Goal: Information Seeking & Learning: Check status

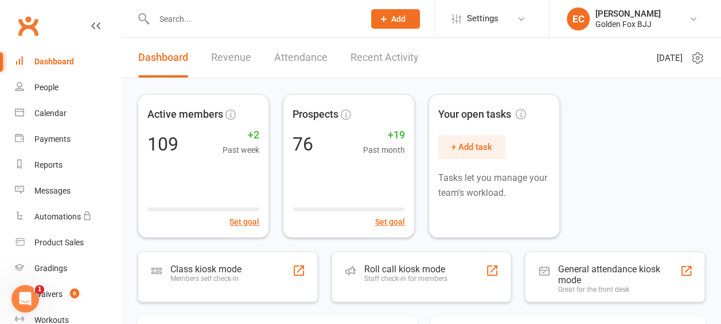
click at [226, 17] on input "text" at bounding box center [253, 19] width 206 height 16
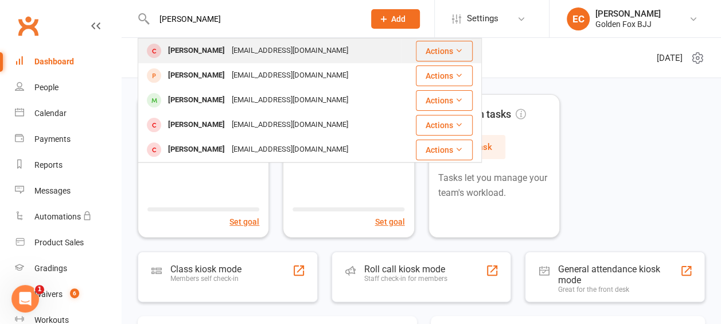
type input "[PERSON_NAME]"
click at [228, 46] on div "[EMAIL_ADDRESS][DOMAIN_NAME]" at bounding box center [289, 50] width 123 height 17
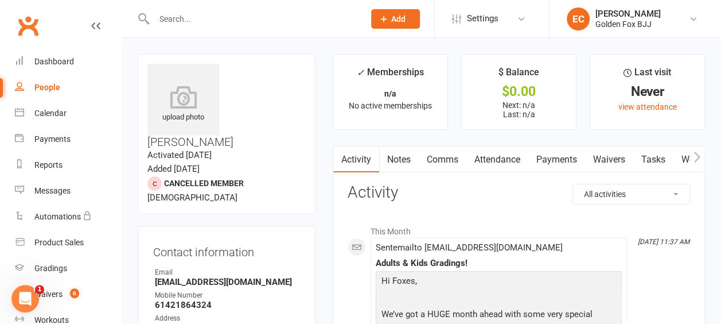
click at [696, 154] on icon "button" at bounding box center [697, 156] width 6 height 11
click at [695, 153] on icon "button" at bounding box center [697, 157] width 7 height 12
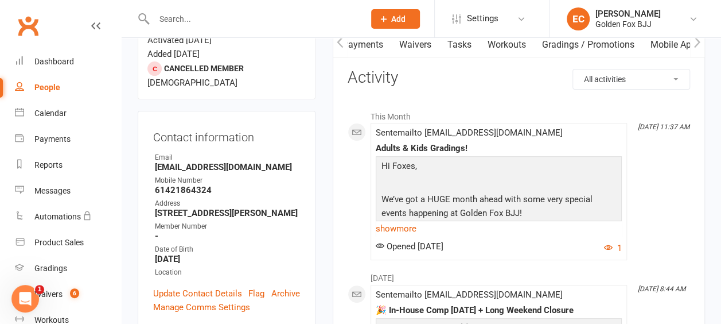
scroll to position [0, 0]
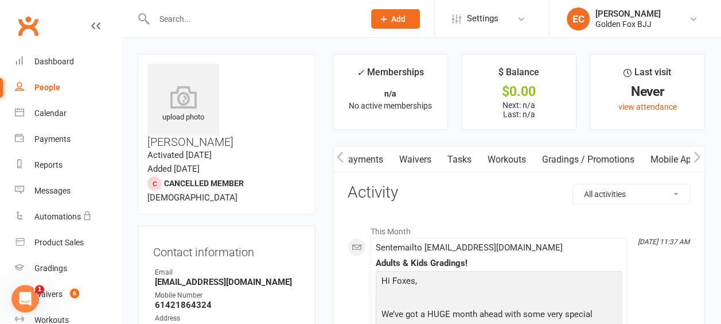
click at [364, 165] on link "Payments" at bounding box center [362, 159] width 57 height 26
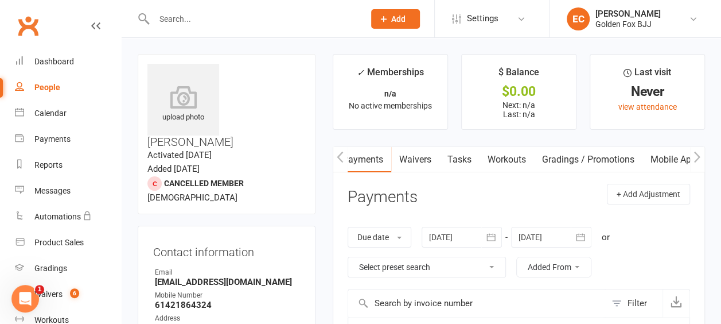
click at [412, 158] on link "Waivers" at bounding box center [415, 159] width 48 height 26
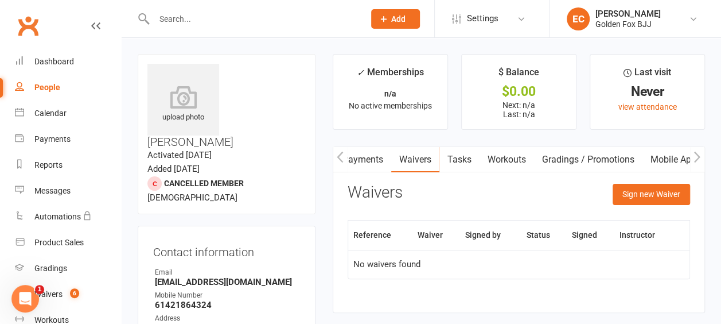
click at [362, 161] on link "Payments" at bounding box center [362, 159] width 57 height 26
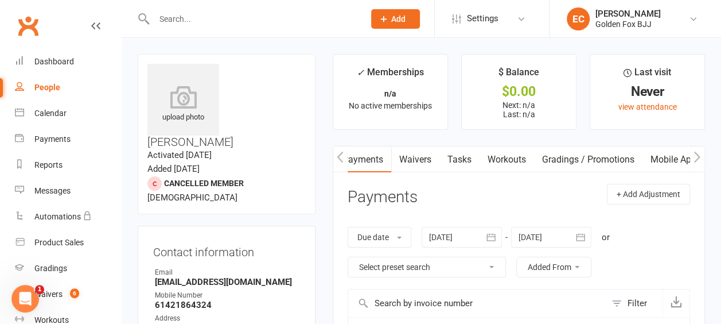
click at [342, 157] on icon "button" at bounding box center [340, 157] width 7 height 12
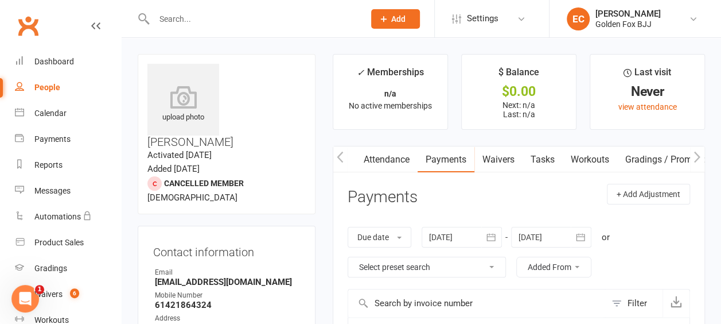
scroll to position [0, 111]
click at [343, 157] on icon "button" at bounding box center [340, 157] width 7 height 12
click at [344, 157] on button "button" at bounding box center [340, 159] width 14 height 26
click at [348, 156] on link "Activity" at bounding box center [356, 159] width 46 height 26
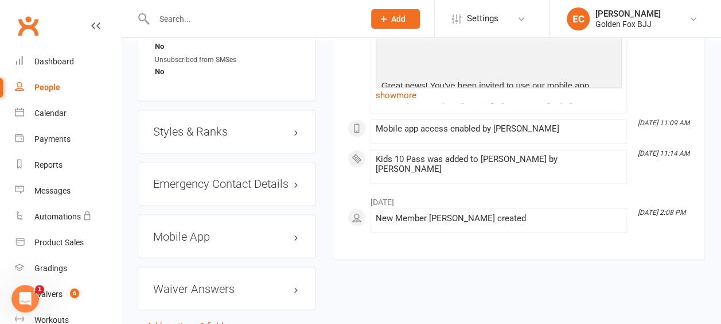
scroll to position [913, 0]
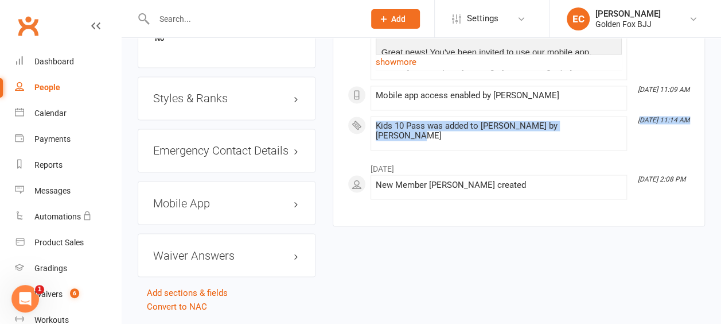
drag, startPoint x: 644, startPoint y: 116, endPoint x: 707, endPoint y: 116, distance: 63.1
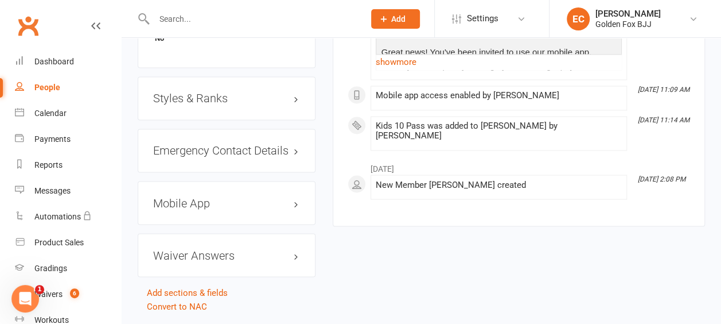
drag, startPoint x: 707, startPoint y: 116, endPoint x: 648, endPoint y: 138, distance: 62.8
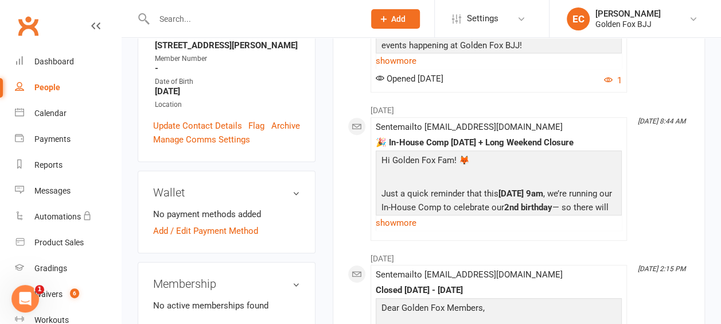
scroll to position [0, 0]
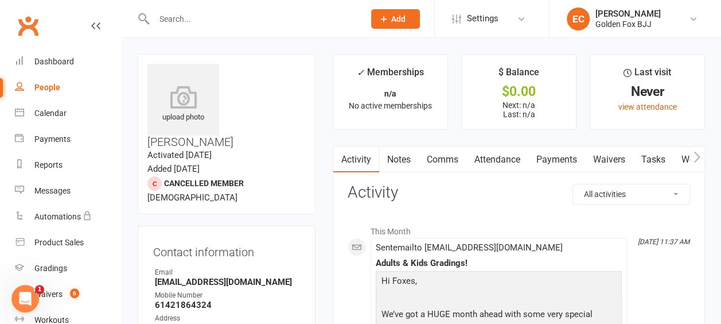
click at [500, 164] on link "Attendance" at bounding box center [497, 159] width 62 height 26
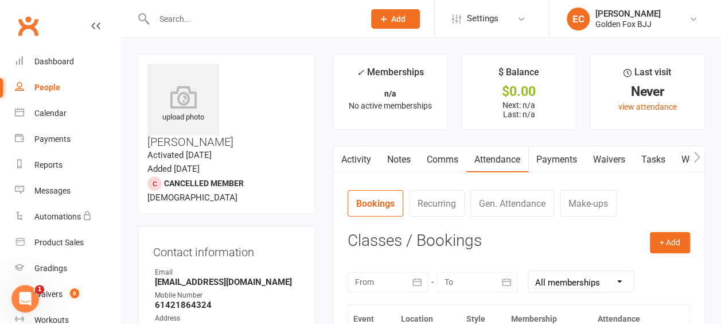
click at [377, 157] on link "Activity" at bounding box center [356, 159] width 46 height 26
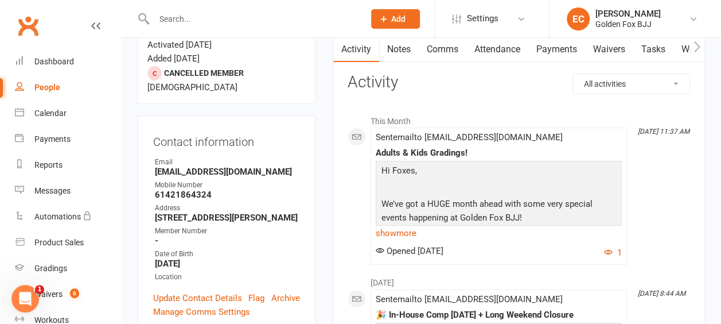
scroll to position [53, 0]
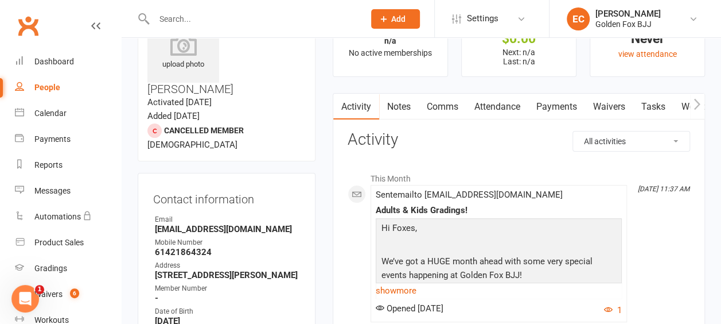
click at [490, 102] on link "Attendance" at bounding box center [497, 106] width 62 height 26
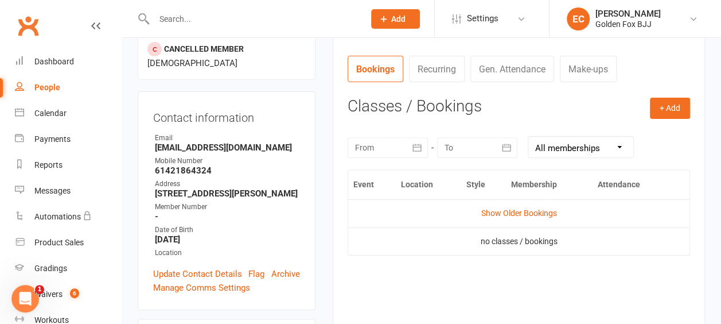
scroll to position [167, 0]
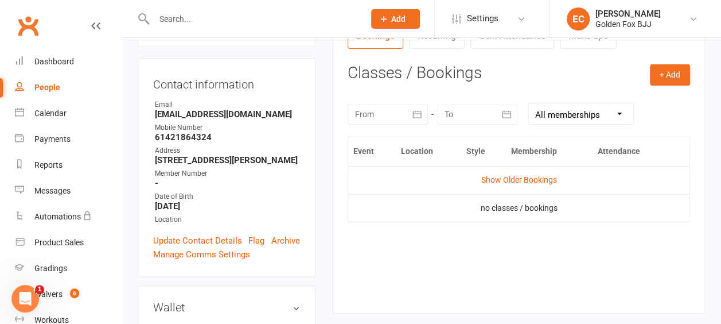
click at [510, 186] on td "Show Older Bookings" at bounding box center [518, 180] width 341 height 28
click at [509, 179] on link "Show Older Bookings" at bounding box center [519, 179] width 76 height 9
click at [420, 119] on button "button" at bounding box center [417, 114] width 21 height 21
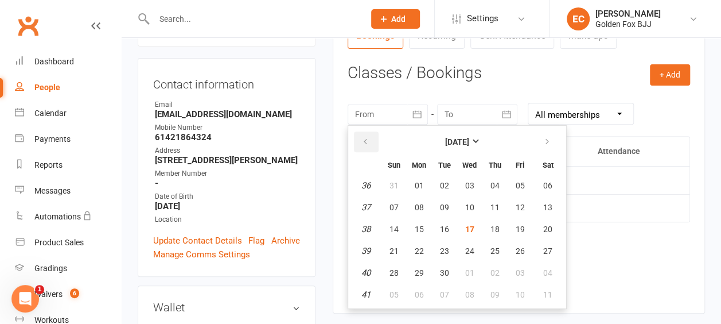
click at [364, 138] on icon "button" at bounding box center [365, 141] width 8 height 9
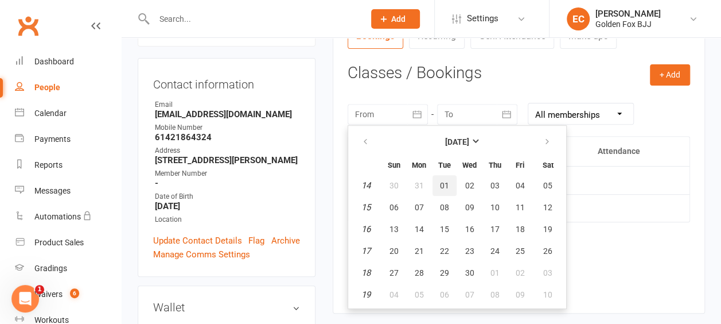
click at [451, 186] on button "01" at bounding box center [445, 185] width 24 height 21
type input "[DATE]"
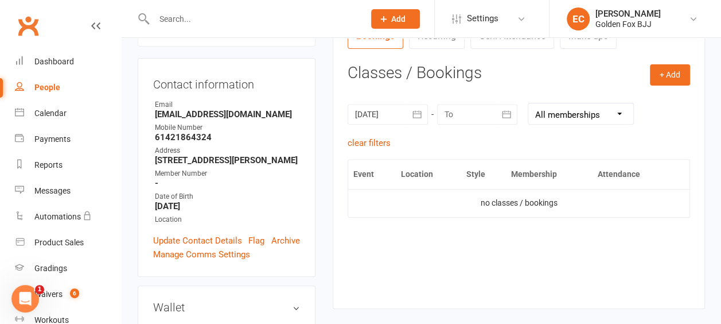
click at [488, 114] on div at bounding box center [477, 114] width 80 height 21
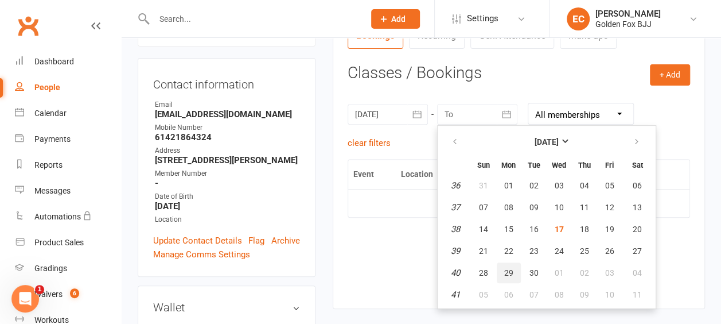
click at [519, 269] on button "29" at bounding box center [509, 272] width 24 height 21
type input "[DATE]"
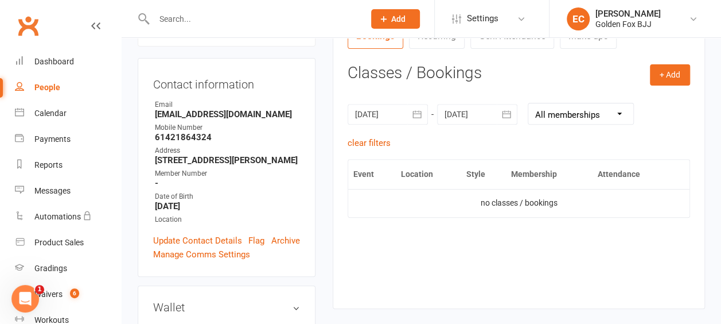
click at [597, 120] on select "All memberships From other Members Kids 10 Pass" at bounding box center [580, 113] width 105 height 21
click at [528, 103] on select "All memberships From other Members Kids 10 Pass" at bounding box center [580, 113] width 105 height 21
click at [565, 114] on select "All memberships From other Members Kids 10 Pass" at bounding box center [580, 113] width 105 height 21
select select "0"
click at [528, 103] on select "All memberships From other Members Kids 10 Pass" at bounding box center [580, 113] width 105 height 21
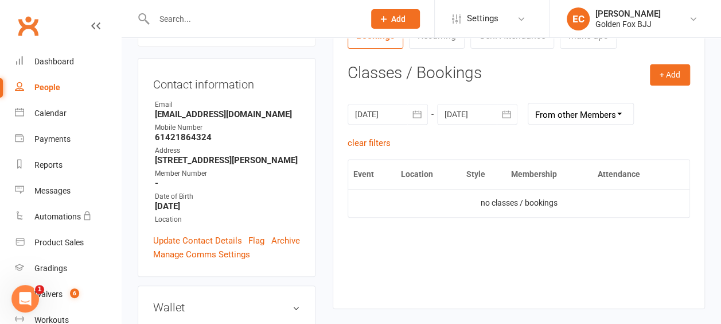
click at [550, 167] on th "Membership" at bounding box center [549, 173] width 87 height 29
click at [562, 112] on select "All memberships From other Members Kids 10 Pass" at bounding box center [580, 113] width 105 height 21
select select
click at [528, 103] on select "All memberships From other Members Kids 10 Pass" at bounding box center [580, 113] width 105 height 21
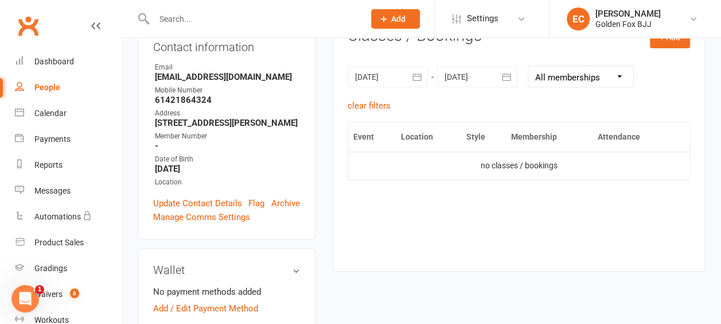
scroll to position [53, 0]
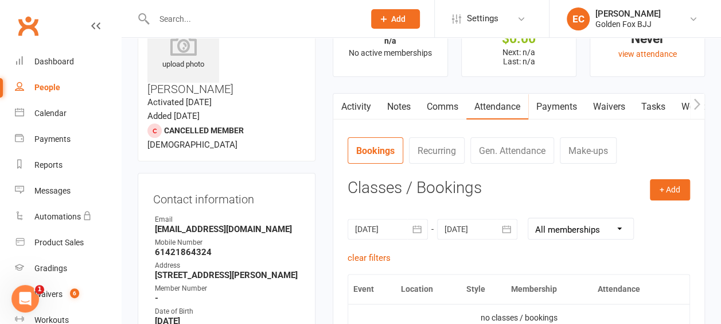
drag, startPoint x: 328, startPoint y: 98, endPoint x: 341, endPoint y: 104, distance: 14.4
click at [337, 103] on main "✓ Memberships n/a No active memberships $ Balance $0.00 Next: n/a Last: n/a Las…" at bounding box center [518, 218] width 389 height 434
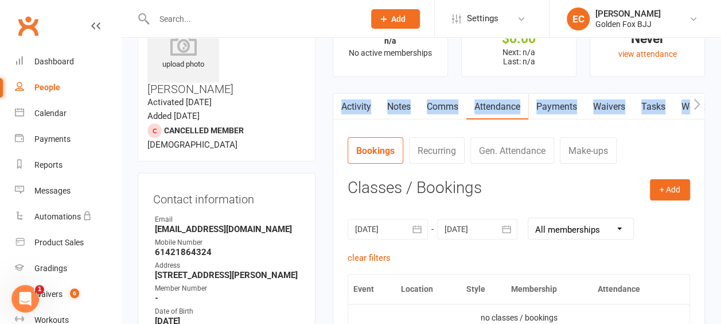
drag, startPoint x: 341, startPoint y: 104, endPoint x: 356, endPoint y: 106, distance: 15.0
click at [356, 106] on link "Activity" at bounding box center [356, 106] width 46 height 26
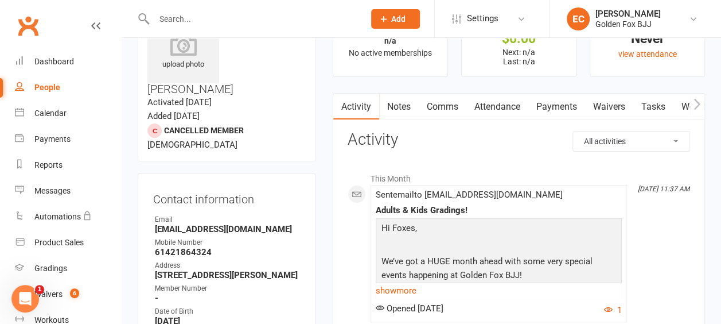
click at [499, 181] on li "This Month" at bounding box center [519, 175] width 342 height 18
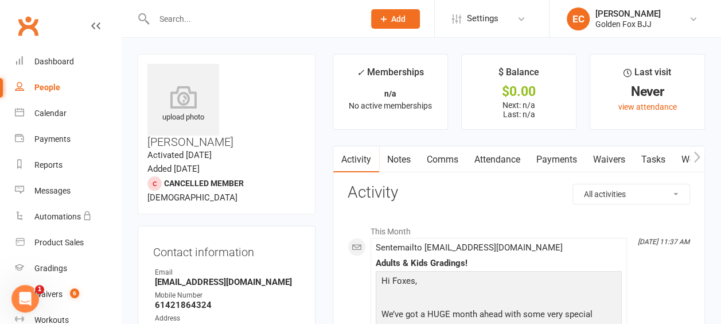
click at [526, 159] on link "Attendance" at bounding box center [497, 159] width 62 height 26
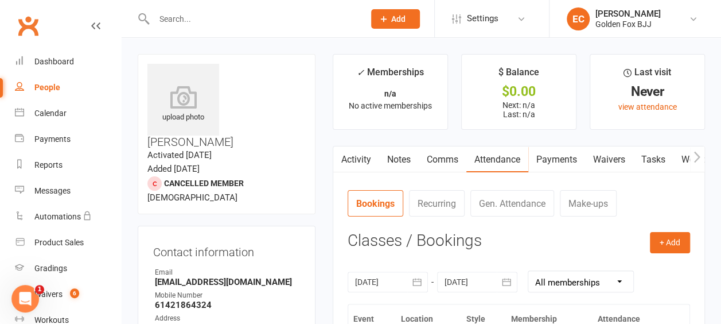
click at [474, 198] on link "Gen. Attendance" at bounding box center [512, 203] width 84 height 26
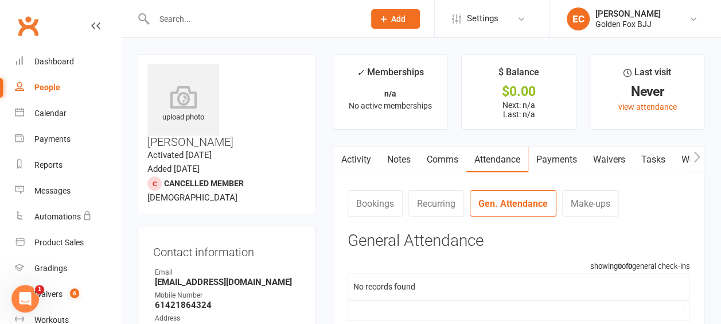
click at [447, 198] on link "Recurring" at bounding box center [436, 203] width 56 height 26
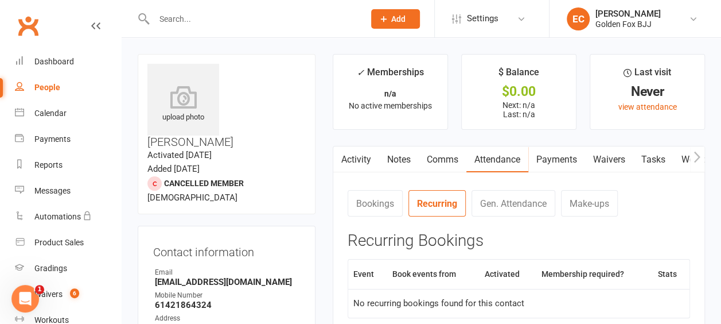
click at [562, 200] on link "Make-ups" at bounding box center [589, 203] width 57 height 26
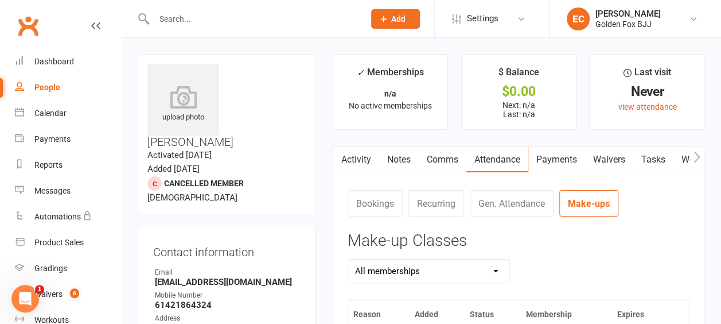
click at [364, 167] on link "Activity" at bounding box center [356, 159] width 46 height 26
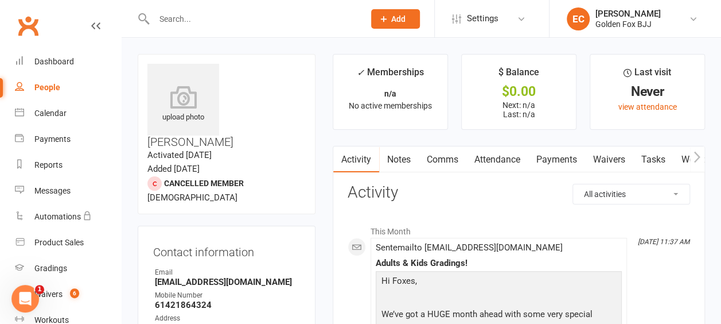
click at [695, 163] on button "button" at bounding box center [697, 159] width 14 height 26
click at [687, 156] on link "Mobile App" at bounding box center [673, 159] width 62 height 26
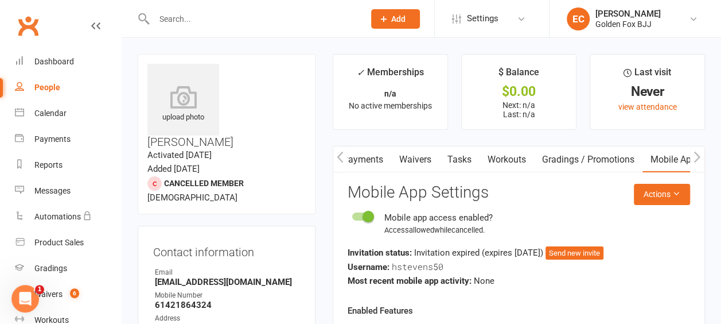
click at [336, 155] on button "button" at bounding box center [340, 159] width 14 height 26
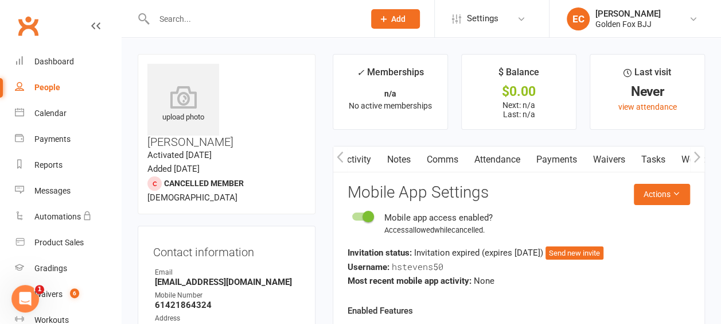
scroll to position [0, 0]
click at [336, 155] on button "button" at bounding box center [340, 159] width 14 height 26
click at [363, 158] on link "Activity" at bounding box center [356, 159] width 46 height 26
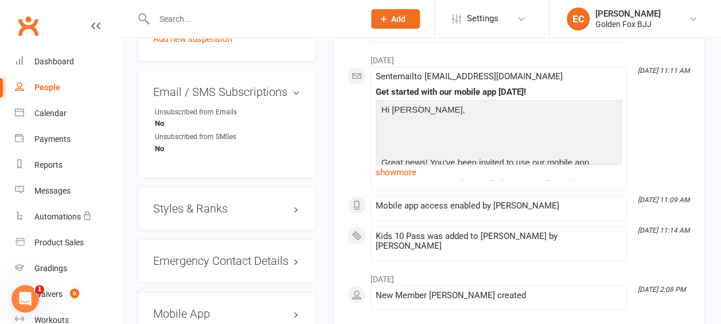
scroll to position [913, 0]
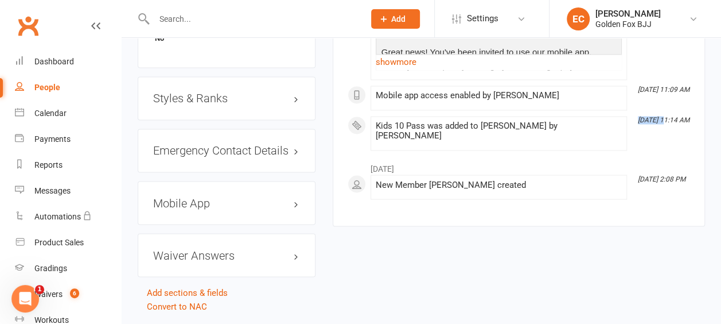
drag, startPoint x: 636, startPoint y: 119, endPoint x: 662, endPoint y: 118, distance: 25.8
click at [662, 118] on time "[DATE] 11:14 AM" at bounding box center [660, 119] width 57 height 7
click at [662, 118] on icon "[DATE] 11:14 AM" at bounding box center [664, 120] width 52 height 8
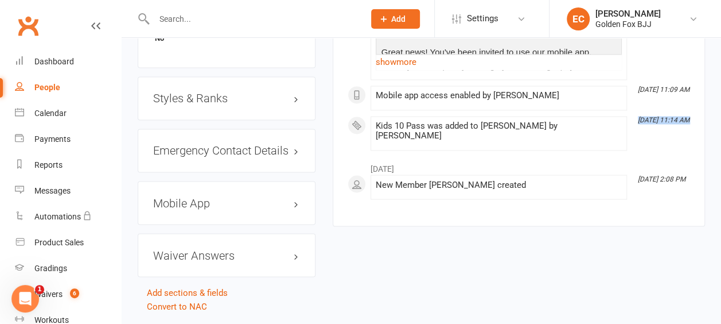
click at [662, 118] on icon "[DATE] 11:14 AM" at bounding box center [664, 120] width 52 height 8
drag, startPoint x: 662, startPoint y: 118, endPoint x: 597, endPoint y: 138, distance: 67.9
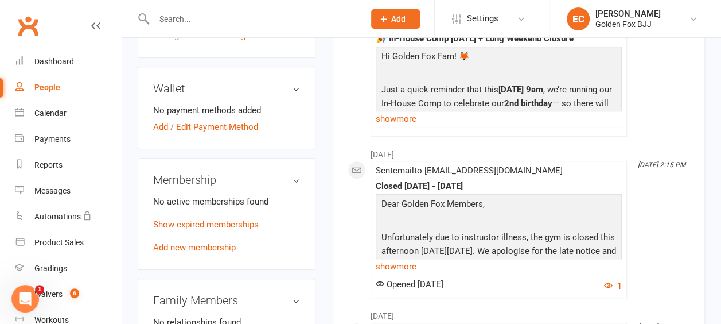
scroll to position [402, 0]
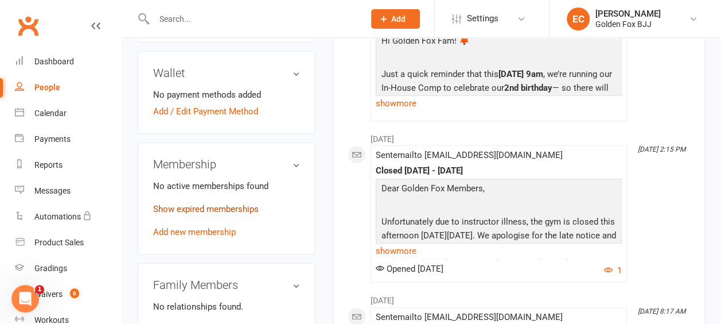
click at [240, 204] on link "Show expired memberships" at bounding box center [206, 209] width 106 height 10
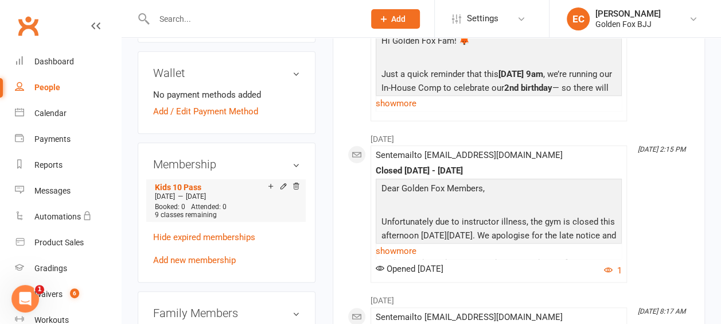
drag, startPoint x: 171, startPoint y: 164, endPoint x: 233, endPoint y: 165, distance: 62.5
click at [233, 192] on div "[DATE] — [DATE]" at bounding box center [226, 196] width 148 height 9
click at [206, 192] on span "[DATE]" at bounding box center [196, 196] width 20 height 8
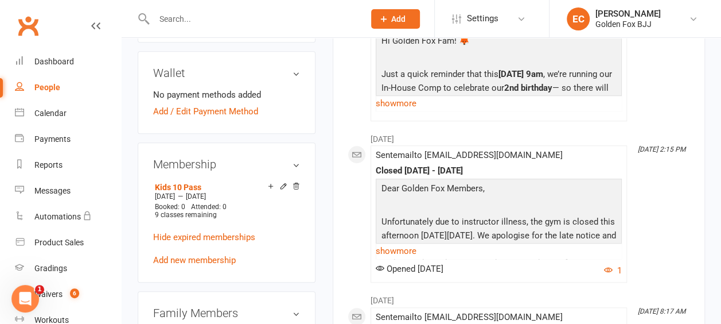
drag, startPoint x: 233, startPoint y: 165, endPoint x: 279, endPoint y: 206, distance: 61.3
click at [279, 230] on p "Hide expired memberships" at bounding box center [226, 237] width 147 height 14
click at [283, 182] on icon at bounding box center [283, 186] width 8 height 8
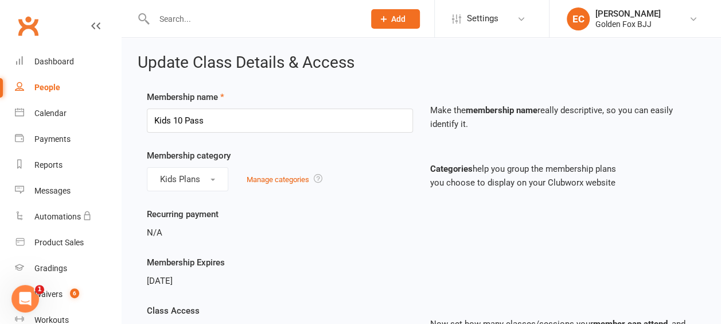
click at [93, 28] on div "Clubworx" at bounding box center [60, 32] width 121 height 42
click at [91, 27] on icon at bounding box center [95, 25] width 9 height 9
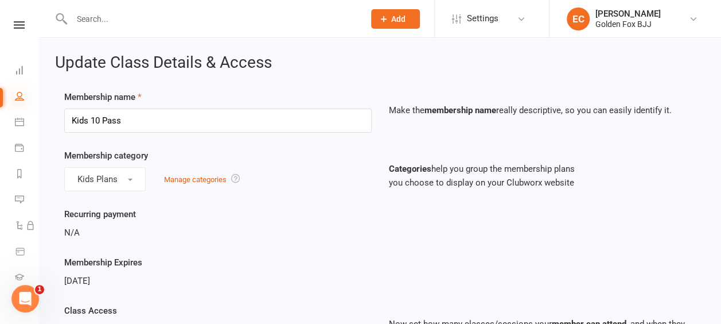
click at [22, 99] on icon at bounding box center [19, 95] width 9 height 9
select select "100"
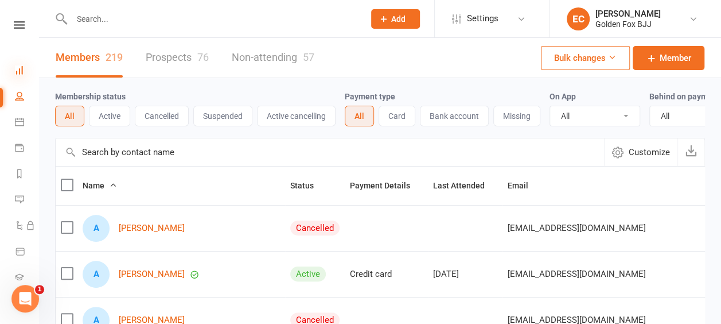
click at [21, 67] on icon at bounding box center [19, 69] width 9 height 9
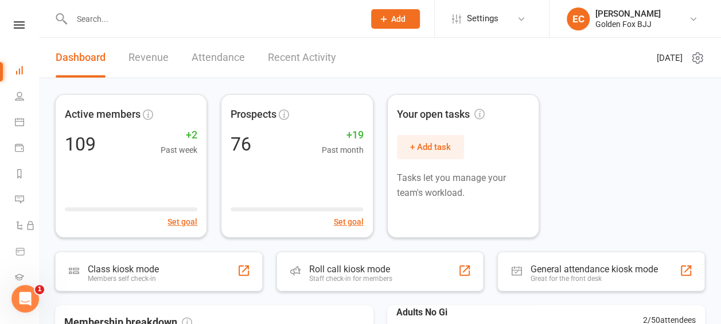
click at [153, 15] on input "text" at bounding box center [212, 19] width 288 height 16
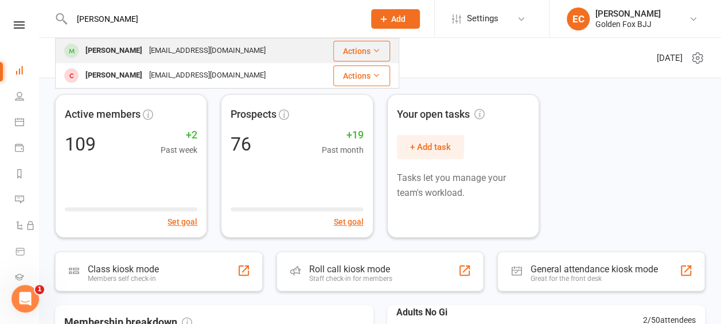
type input "[PERSON_NAME]"
click at [95, 53] on div "[PERSON_NAME]" at bounding box center [114, 50] width 64 height 17
